Goal: Information Seeking & Learning: Learn about a topic

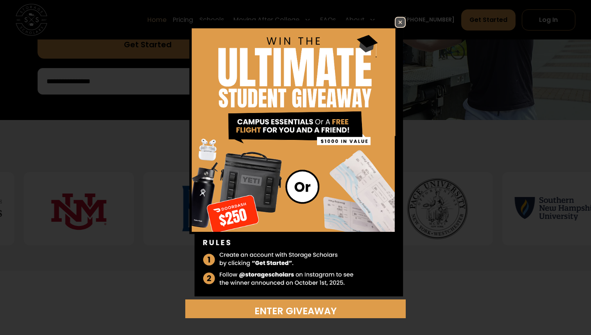
scroll to position [267, 0]
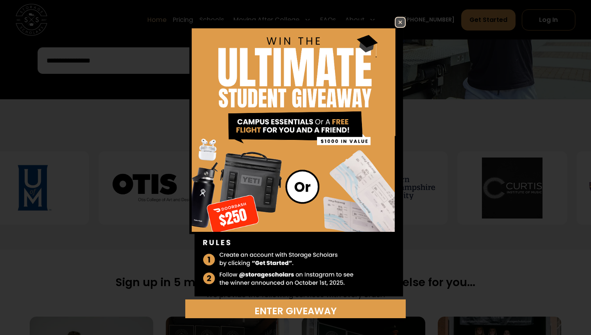
click at [400, 25] on img at bounding box center [400, 22] width 9 height 9
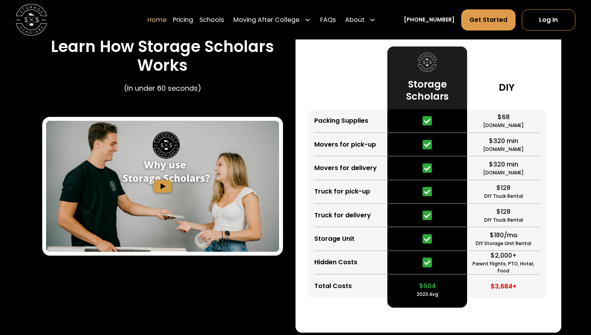
scroll to position [1451, 0]
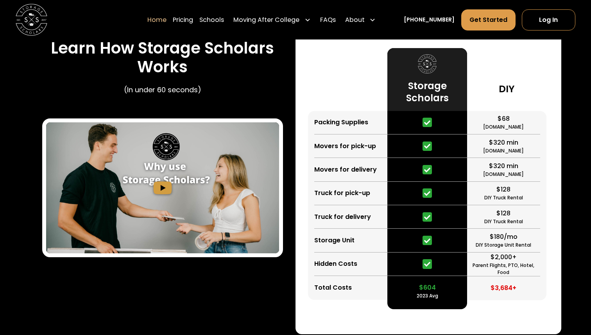
click at [429, 266] on icon at bounding box center [427, 264] width 6 height 6
drag, startPoint x: 418, startPoint y: 287, endPoint x: 438, endPoint y: 291, distance: 20.1
click at [438, 292] on div "$604 2023 Avg" at bounding box center [427, 287] width 79 height 23
click at [432, 289] on div "$604" at bounding box center [427, 287] width 17 height 9
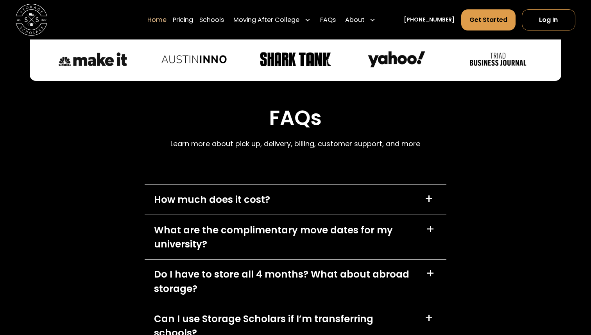
scroll to position [2141, 0]
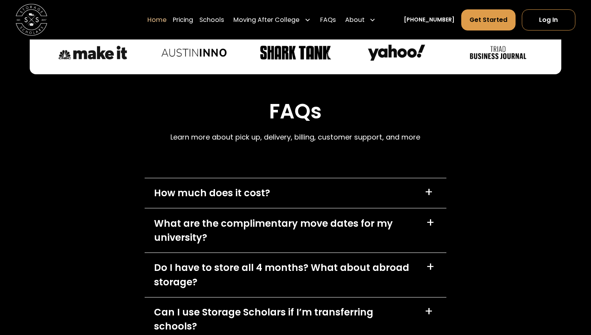
click at [327, 192] on div "How much does it cost? +" at bounding box center [296, 193] width 302 height 30
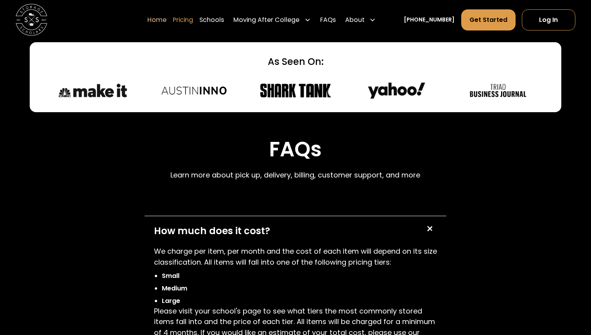
scroll to position [2091, 0]
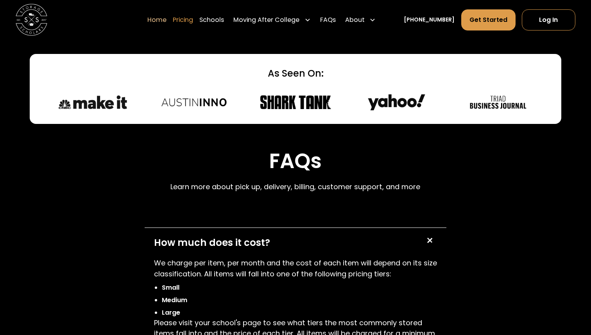
click at [193, 22] on link "Pricing" at bounding box center [183, 20] width 20 height 22
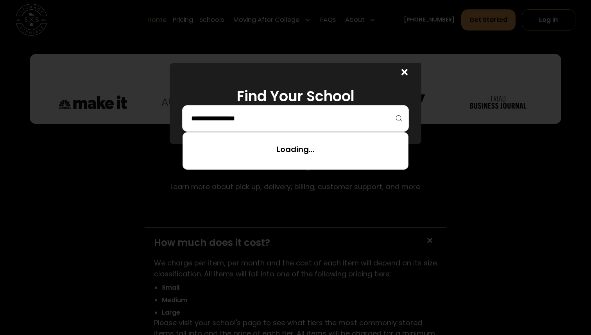
click at [217, 117] on input "search" at bounding box center [295, 118] width 210 height 13
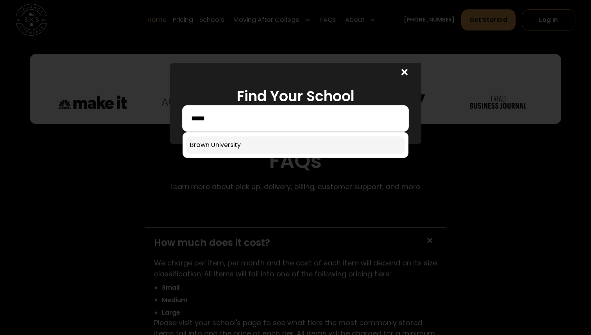
type input "*****"
click at [228, 142] on link at bounding box center [295, 144] width 219 height 17
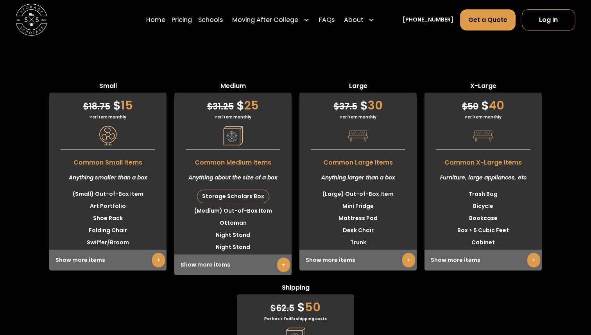
scroll to position [2161, 0]
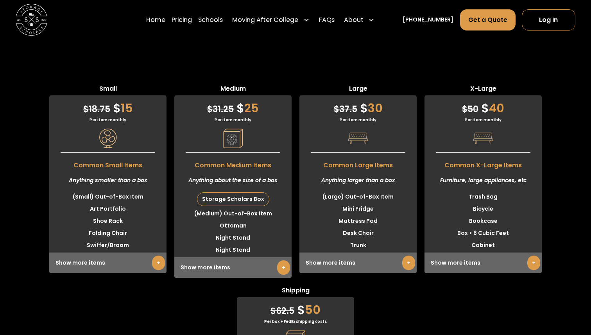
click at [223, 64] on div "Small $ 18.75 $ 15 Per item monthly Common Small Items Anything smaller than a …" at bounding box center [295, 272] width 591 height 452
